Goal: Information Seeking & Learning: Find specific fact

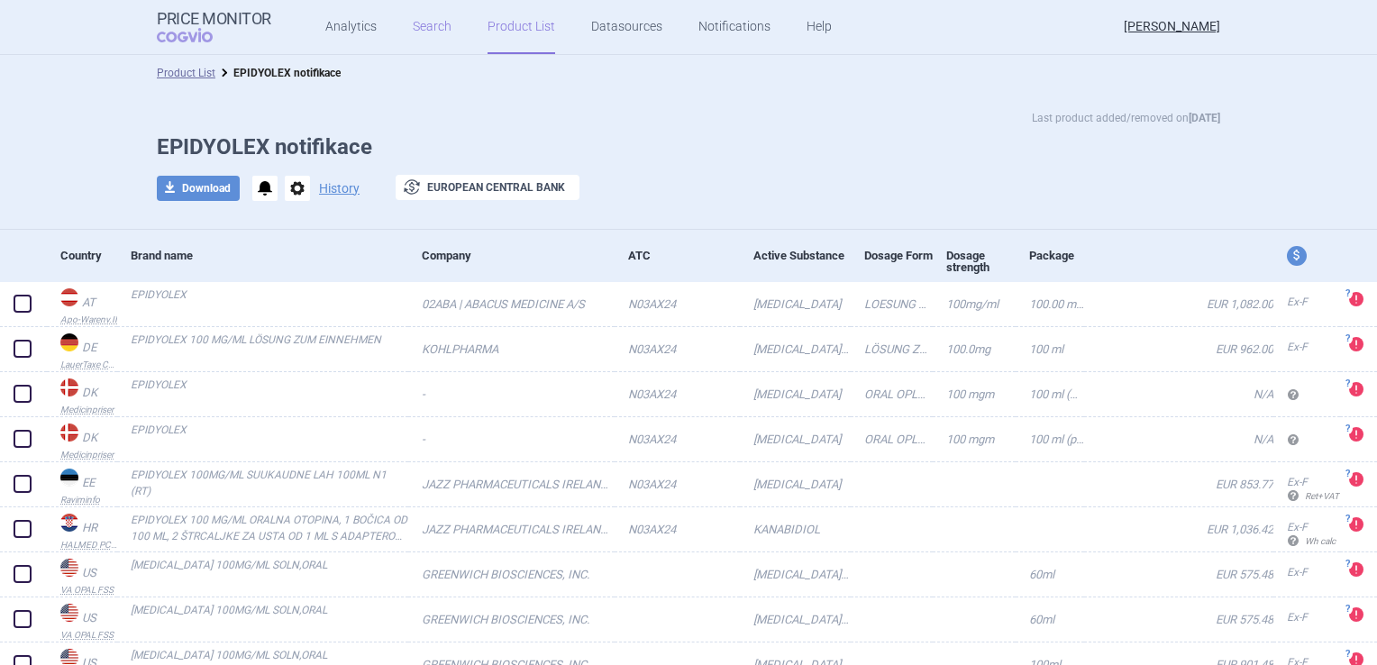
click at [427, 25] on link "Search" at bounding box center [432, 27] width 39 height 54
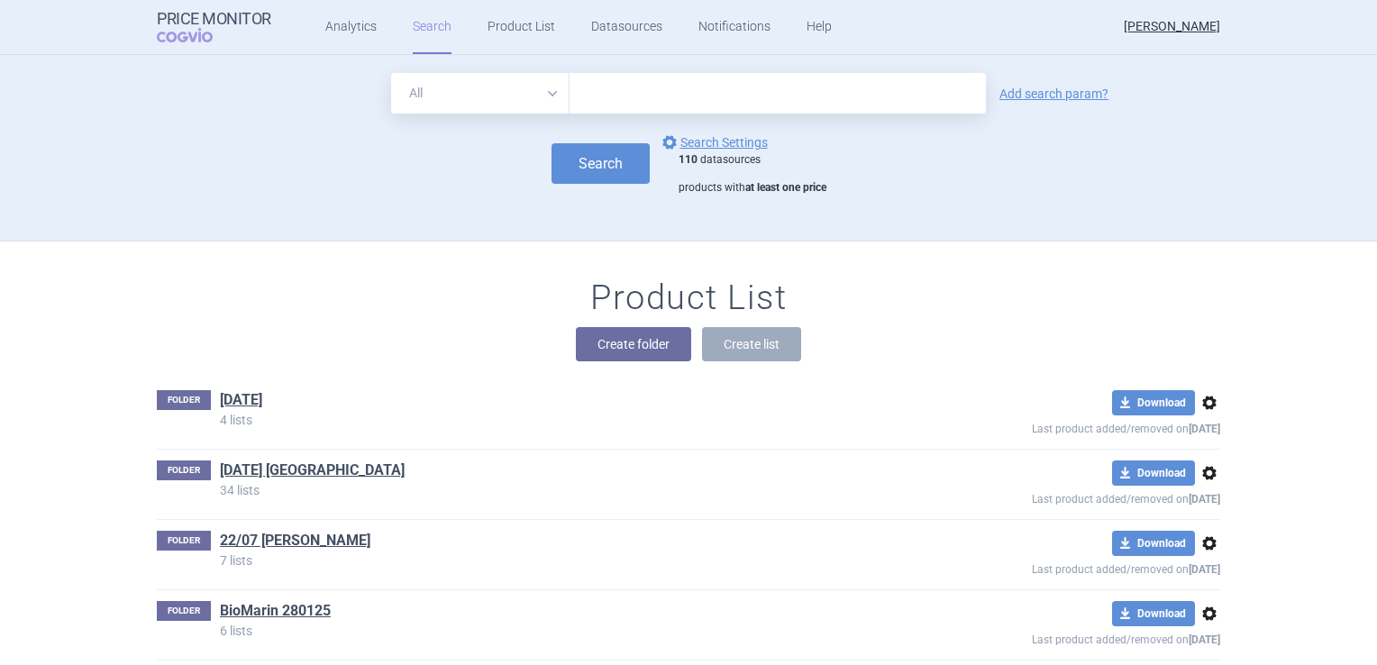
click at [630, 99] on input "text" at bounding box center [777, 93] width 416 height 41
type input "belumosudil"
click at [591, 164] on button "Search" at bounding box center [600, 163] width 98 height 41
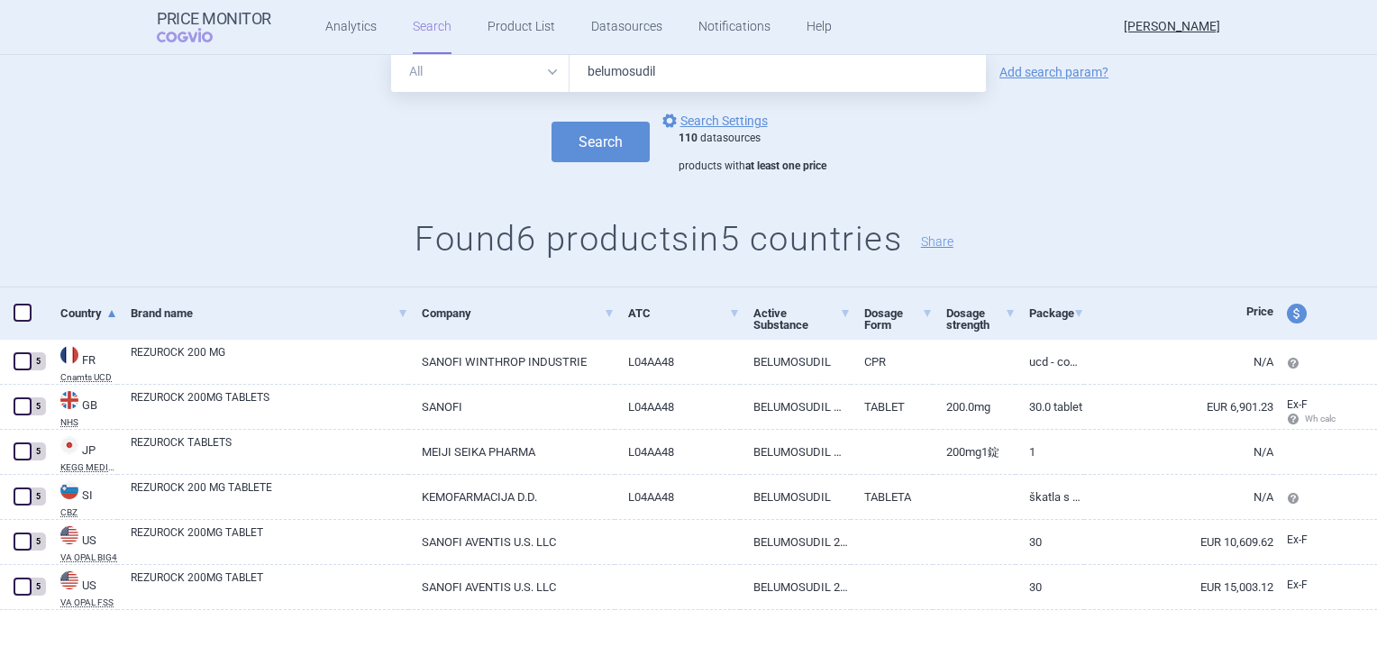
scroll to position [61, 0]
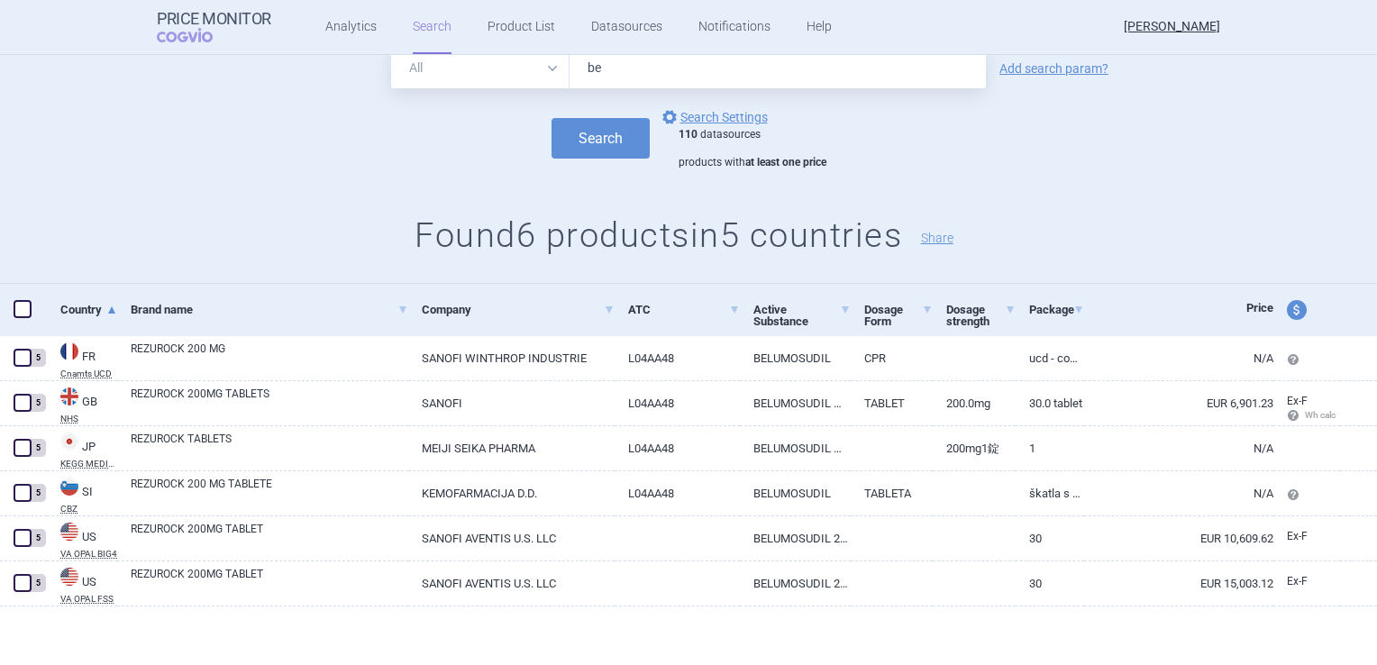
type input "b"
type input "Axatilimab"
click at [597, 134] on button "Search" at bounding box center [600, 138] width 98 height 41
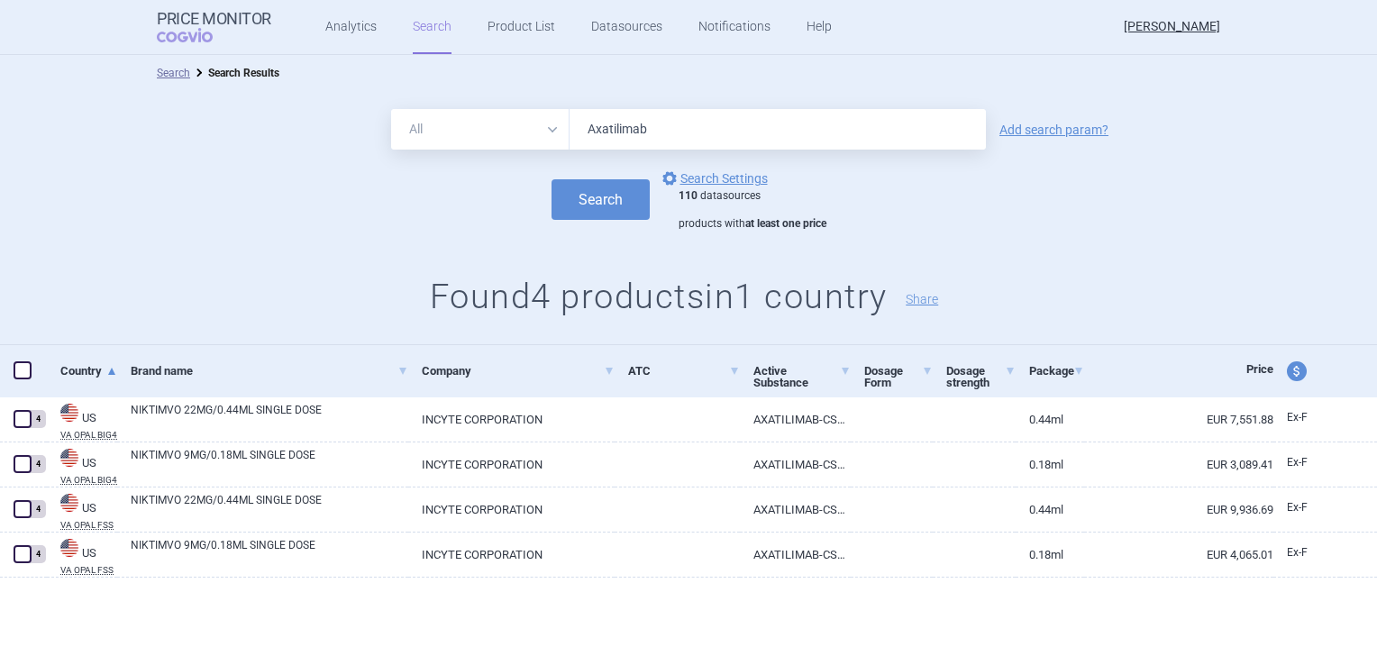
click at [1297, 366] on span "price and currency" at bounding box center [1297, 371] width 20 height 20
select select "ex-factory"
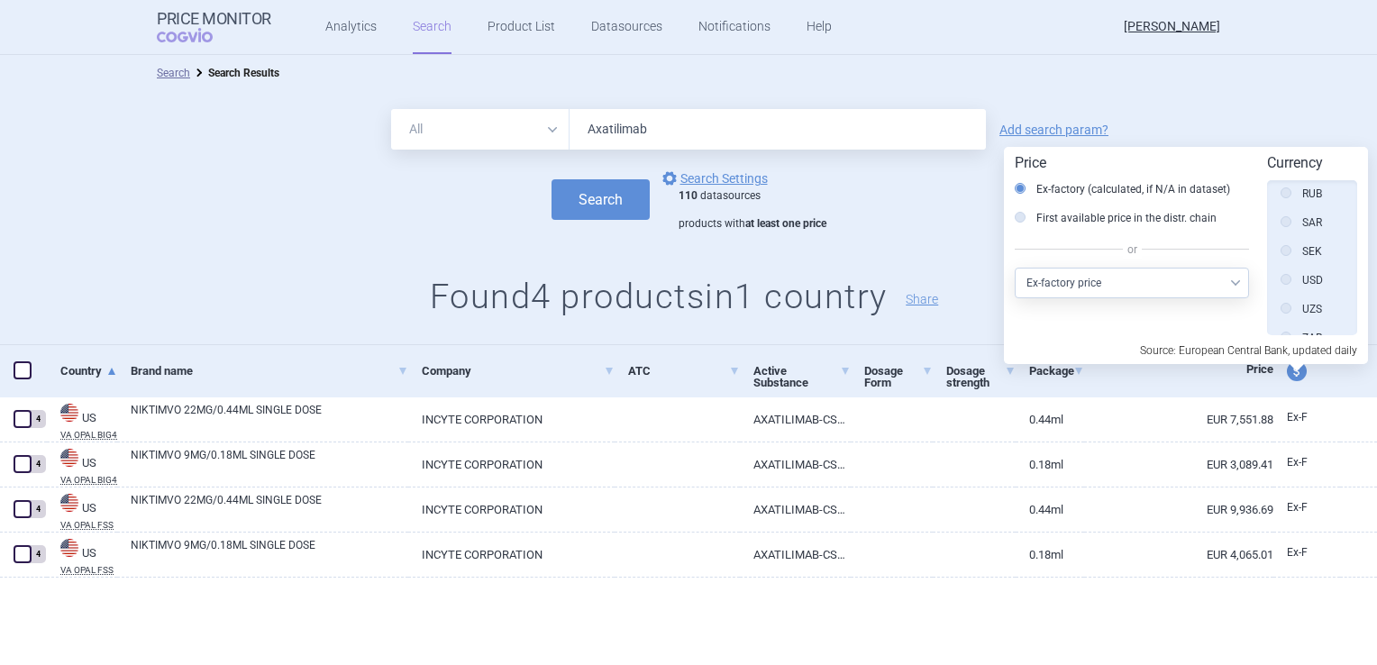
scroll to position [1031, 0]
click at [1288, 262] on icon at bounding box center [1285, 265] width 11 height 11
click at [1288, 262] on input "USD" at bounding box center [1290, 267] width 18 height 18
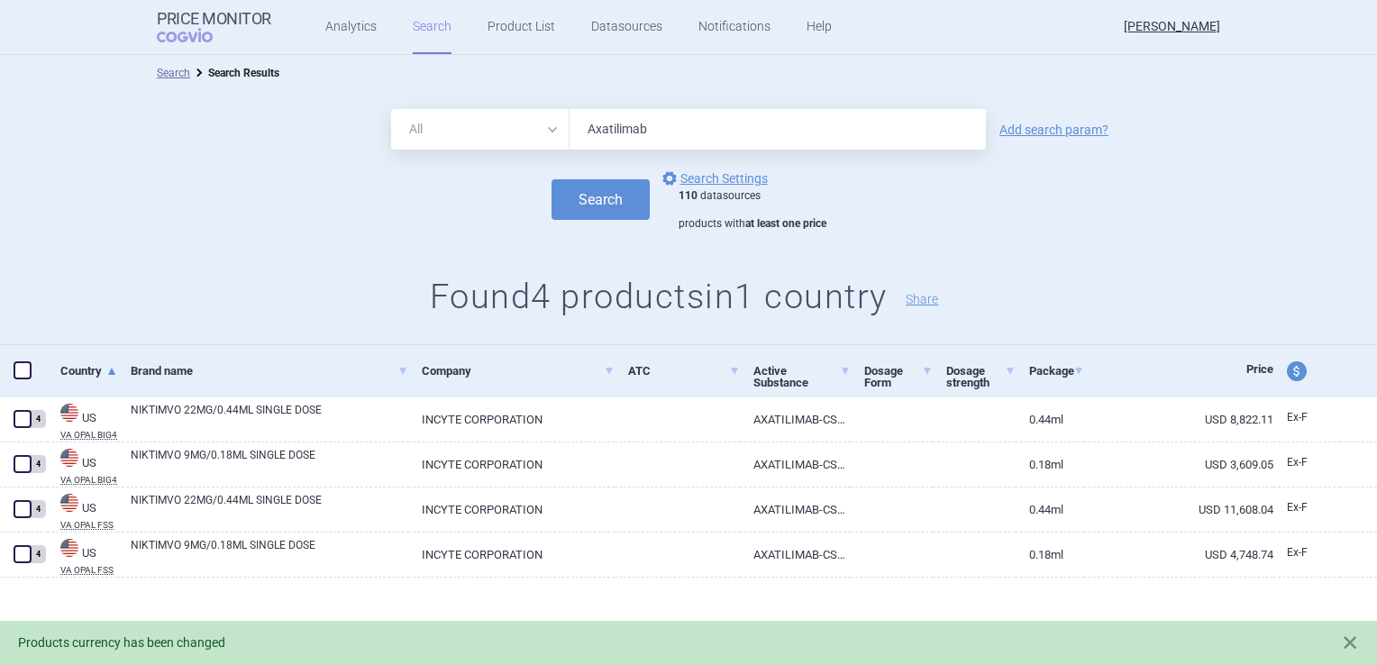
drag, startPoint x: 678, startPoint y: 130, endPoint x: 512, endPoint y: 139, distance: 166.0
click at [512, 139] on div "All Brand Name ATC Company Active Substance Country Newer than Axatilimab" at bounding box center [688, 129] width 595 height 41
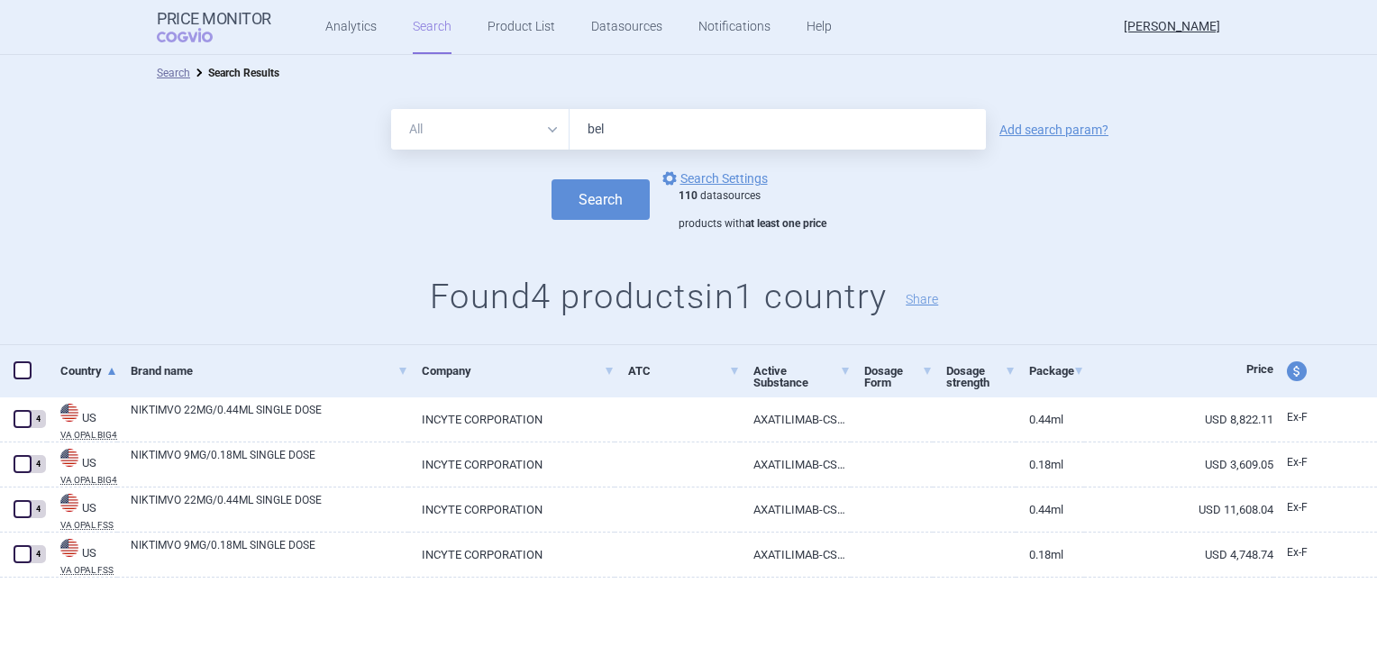
type input "belumosudil"
click at [591, 200] on button "Search" at bounding box center [600, 199] width 98 height 41
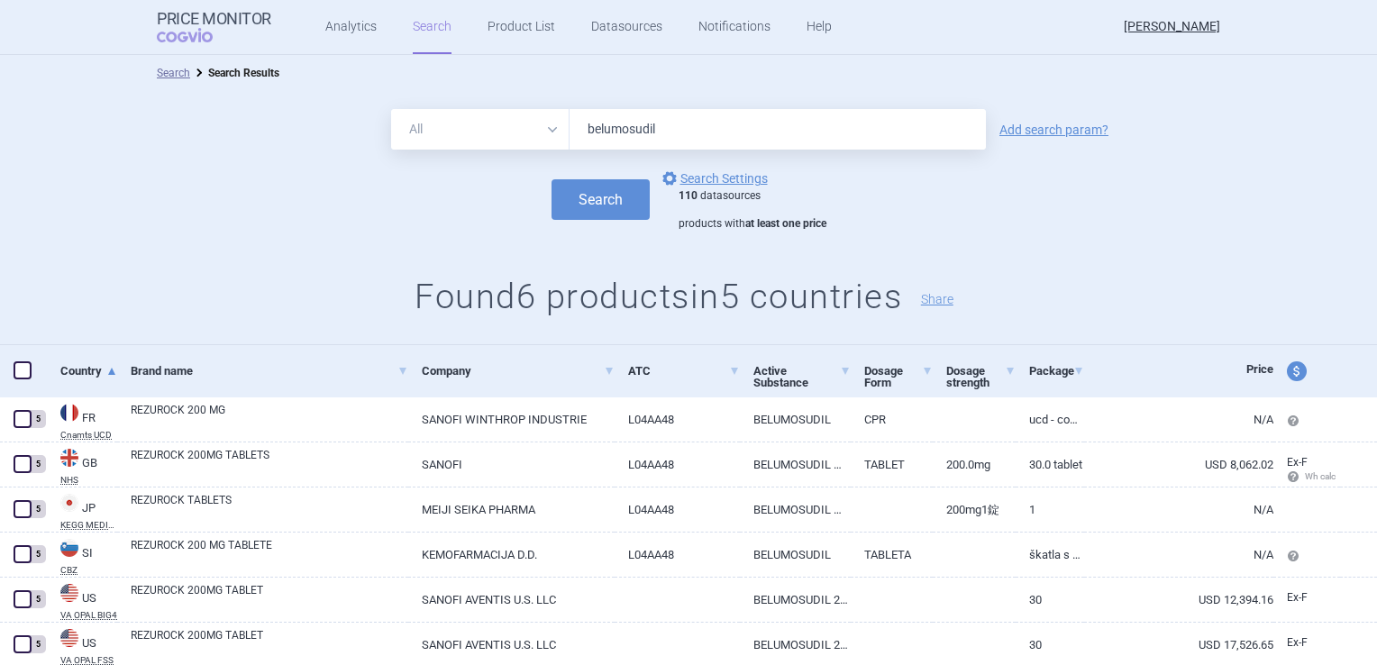
click at [1287, 370] on span "price and currency" at bounding box center [1297, 371] width 20 height 20
select select "ex-factory"
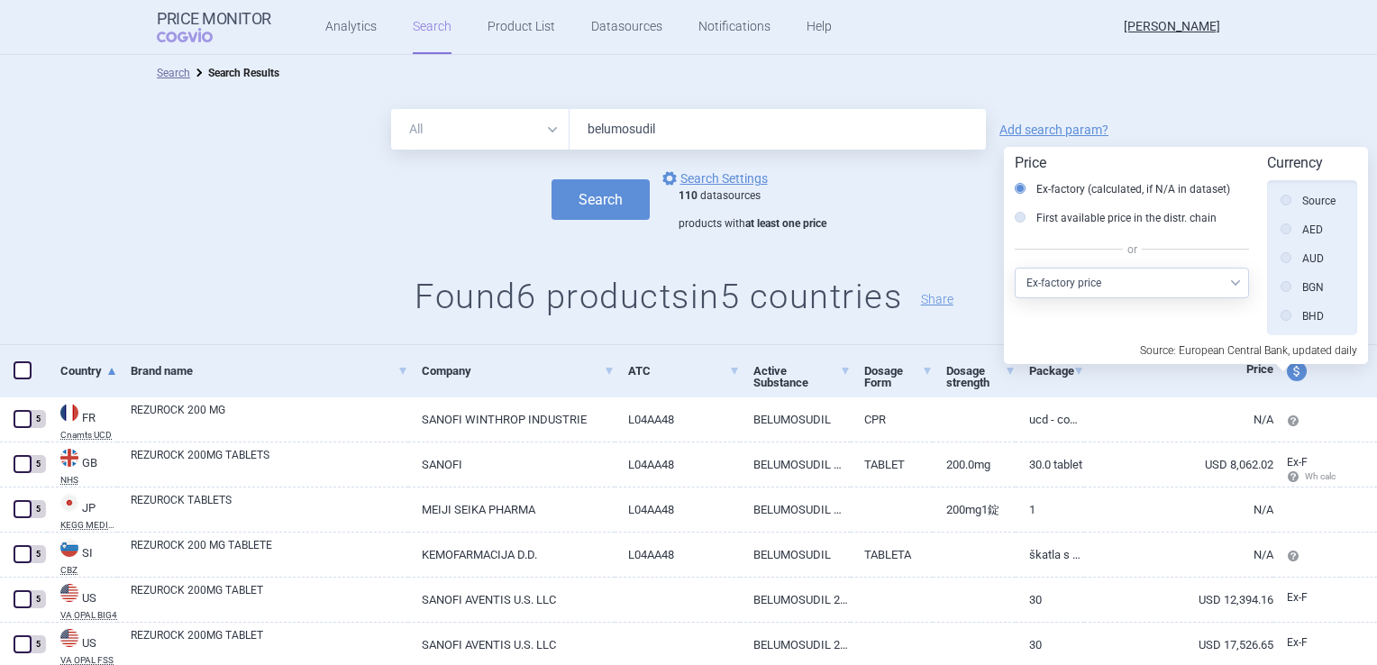
scroll to position [1043, 0]
click at [859, 214] on div "Search options Search Settings 110 datasources products with at least one price" at bounding box center [688, 200] width 1377 height 64
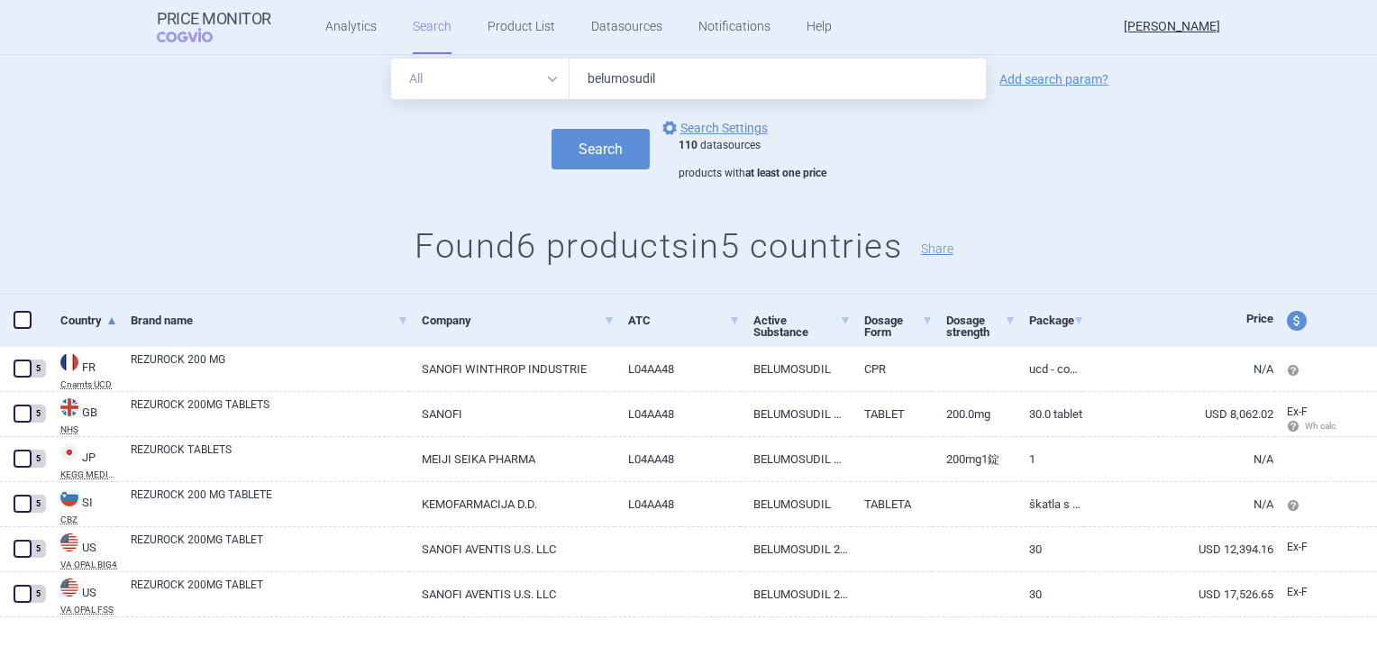
scroll to position [61, 0]
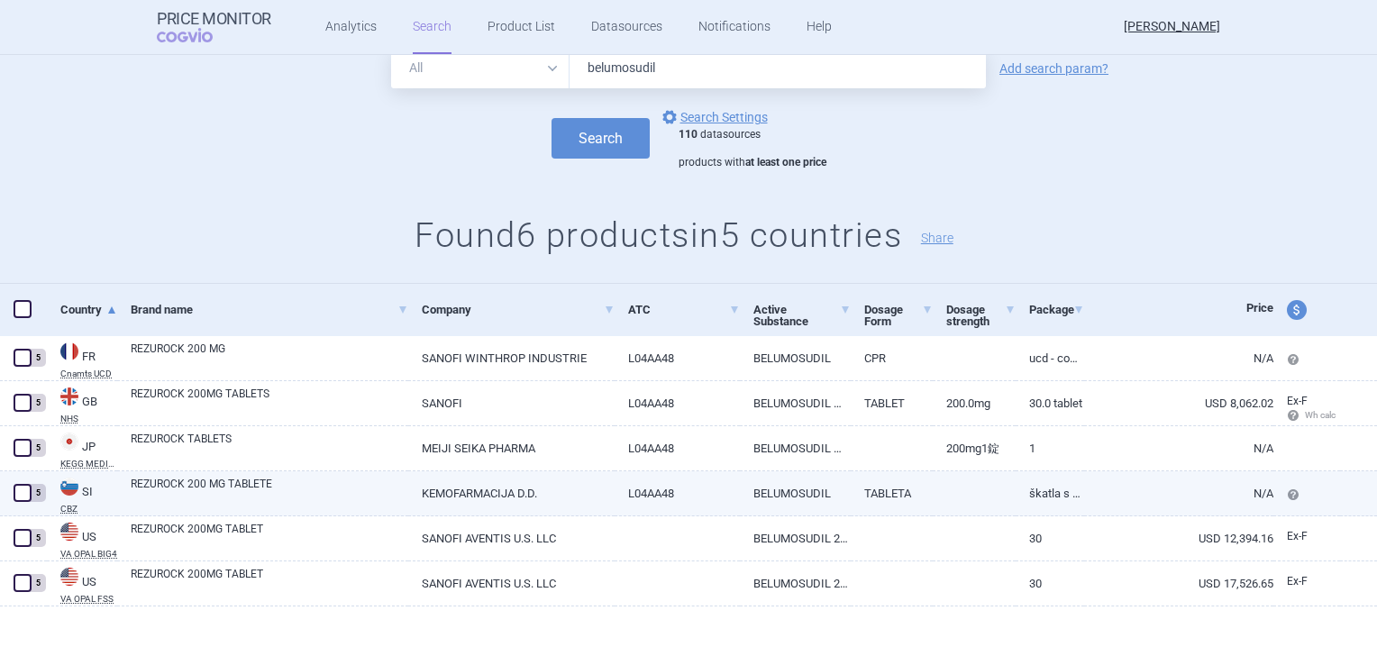
click at [214, 492] on link "REZUROCK 200 MG TABLETE" at bounding box center [270, 492] width 278 height 32
select select "USD"
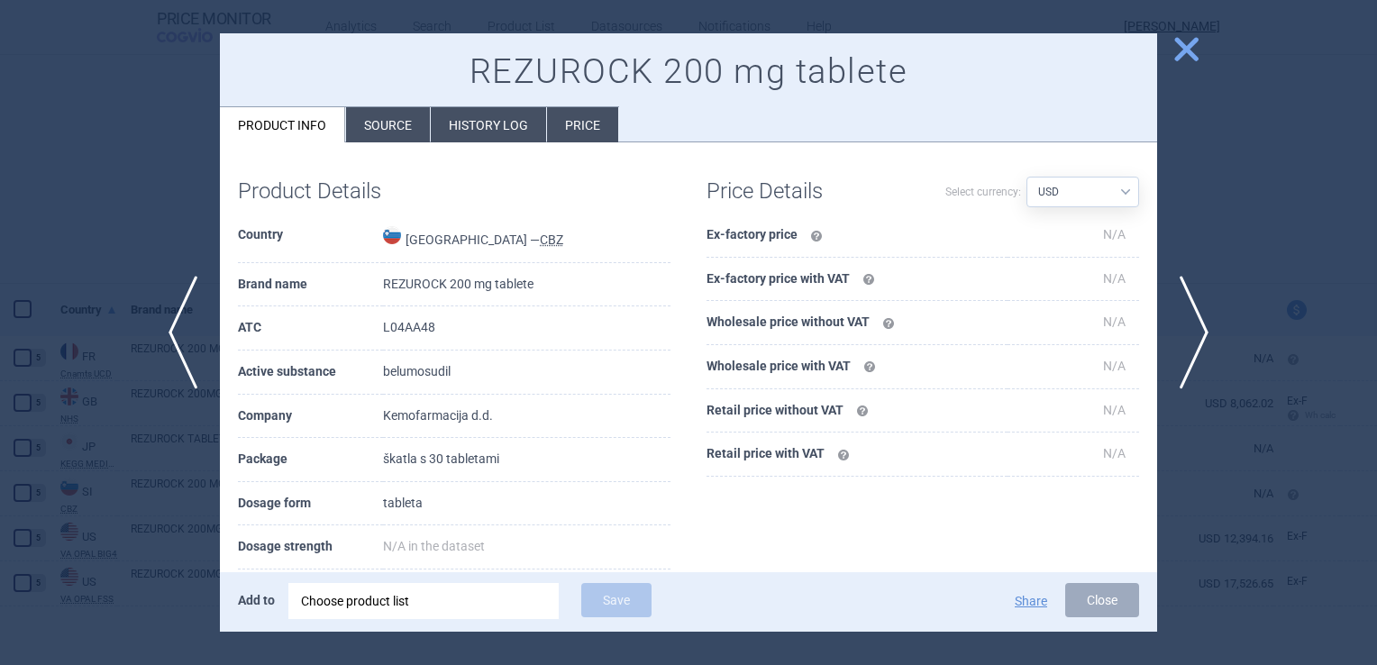
click at [586, 114] on li "Price" at bounding box center [582, 124] width 71 height 35
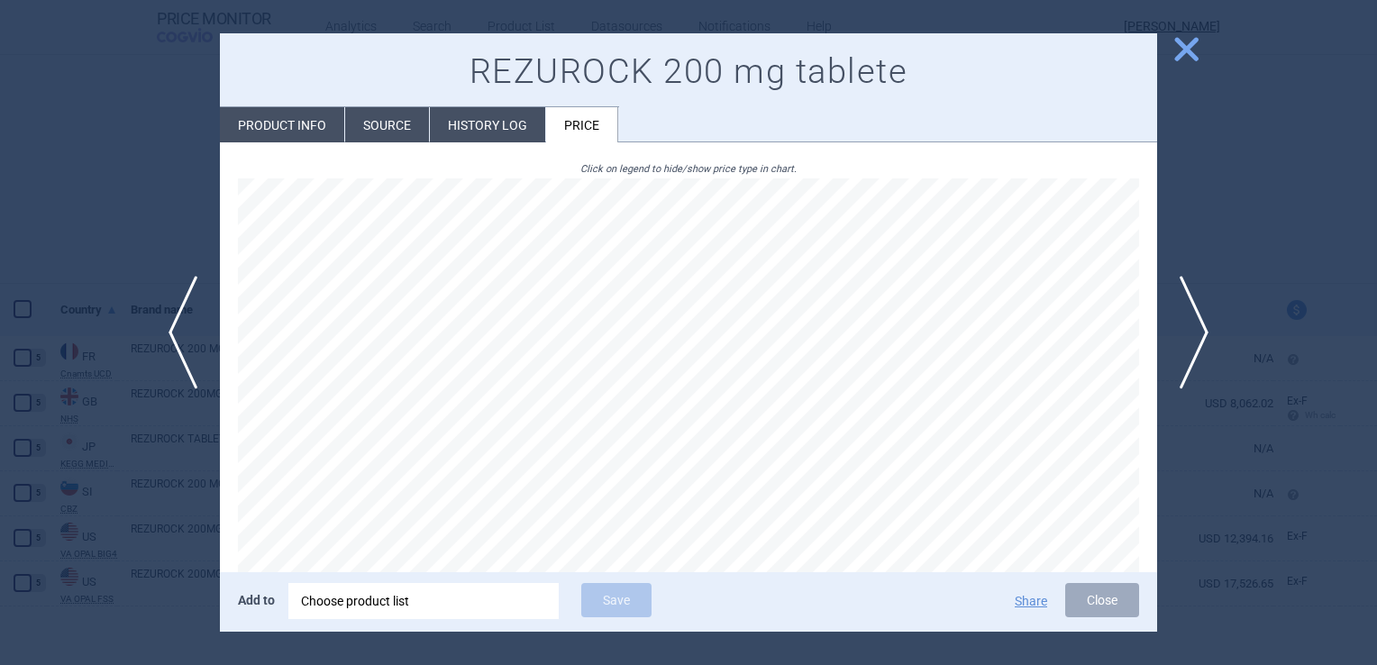
click at [284, 127] on li "Product info" at bounding box center [282, 124] width 124 height 35
select select "USD"
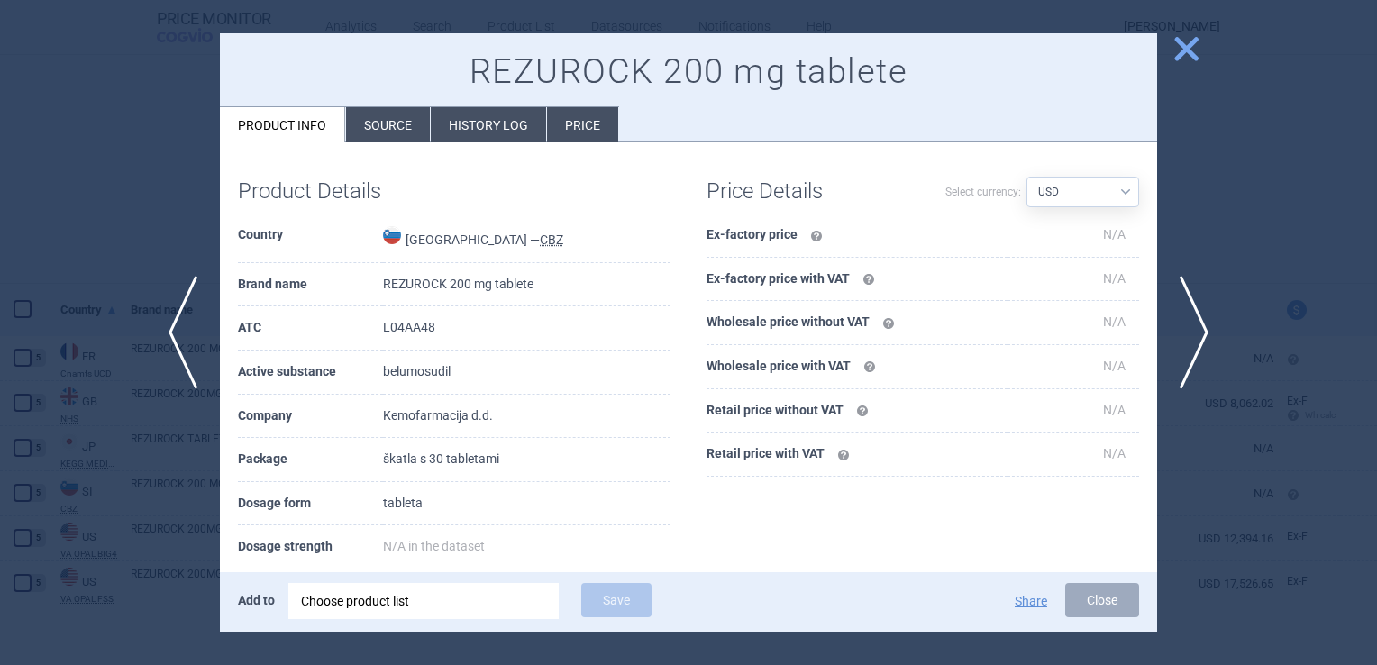
click at [1186, 52] on span "close" at bounding box center [1186, 49] width 32 height 32
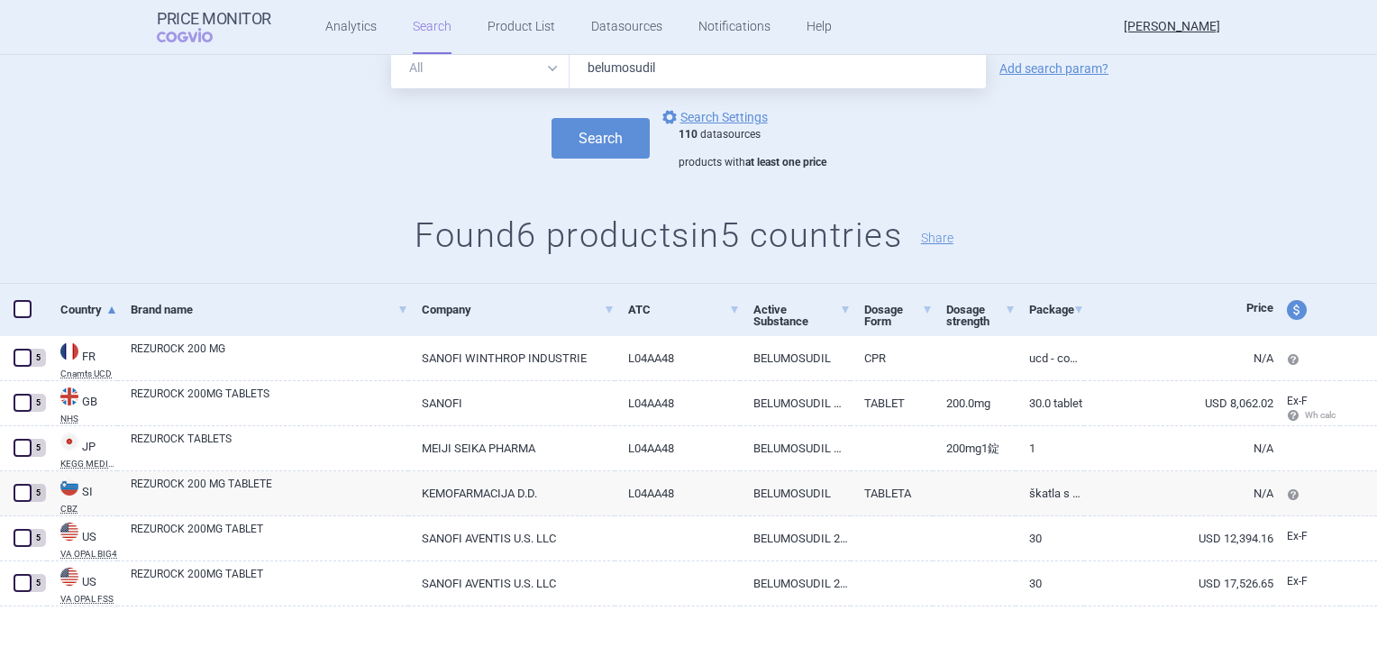
click at [725, 74] on input "belumosudil" at bounding box center [777, 68] width 416 height 41
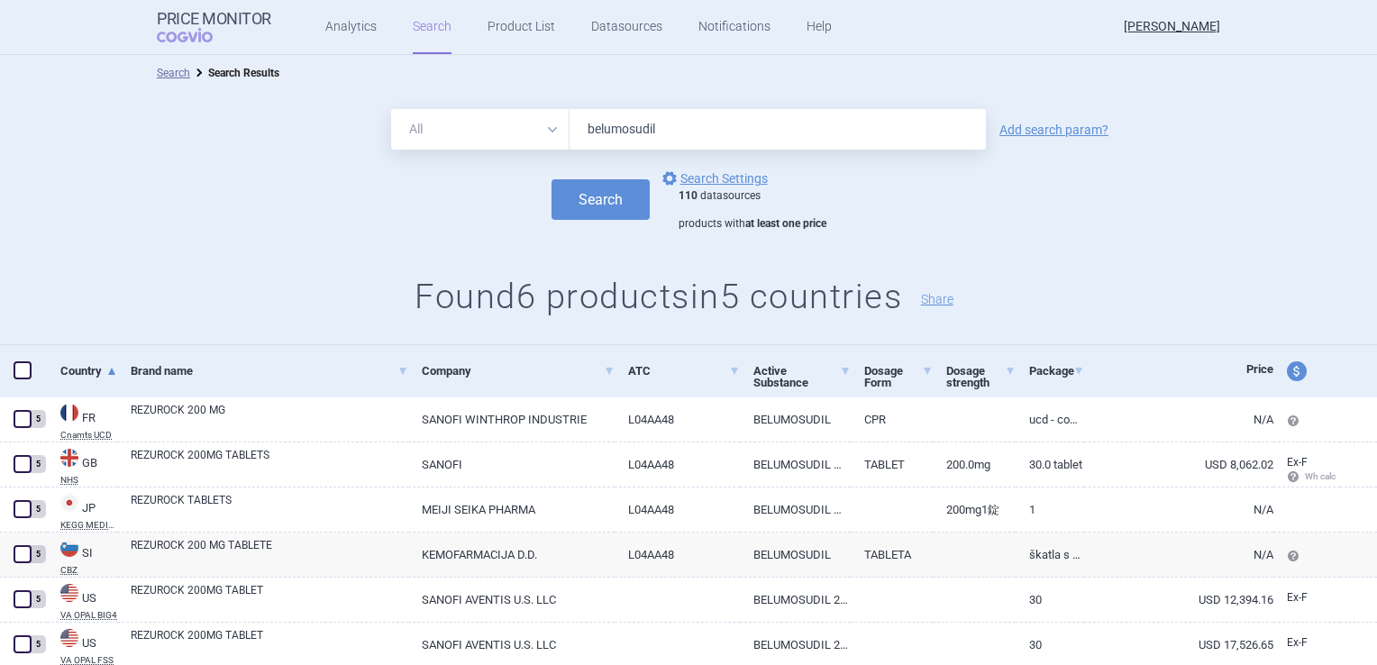
drag, startPoint x: 688, startPoint y: 129, endPoint x: 528, endPoint y: 111, distance: 160.5
click at [528, 111] on div "All Brand Name ATC Company Active Substance Country Newer than belumosudil" at bounding box center [688, 129] width 595 height 41
type input "ф"
type input "Axatilimab"
drag, startPoint x: 658, startPoint y: 132, endPoint x: 561, endPoint y: 128, distance: 96.5
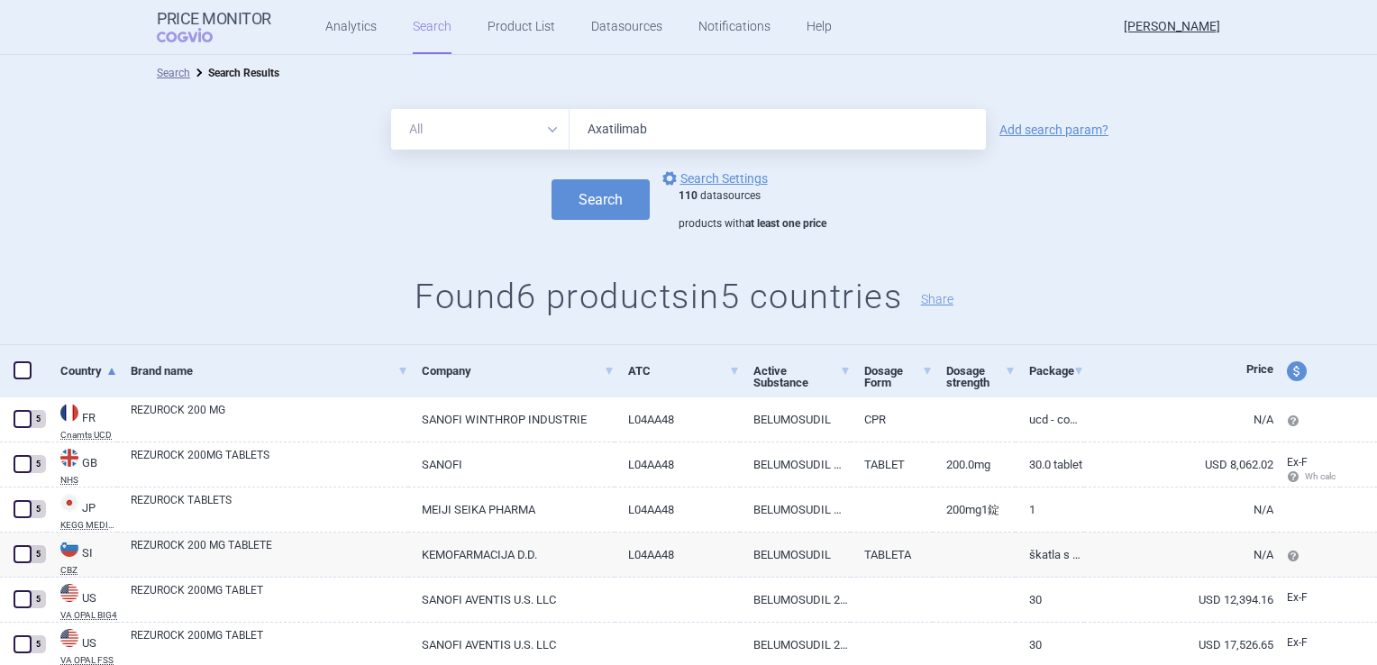
click at [561, 128] on div "All Brand Name ATC Company Active Substance Country Newer than Axatilimab" at bounding box center [688, 129] width 595 height 41
